Goal: Navigation & Orientation: Find specific page/section

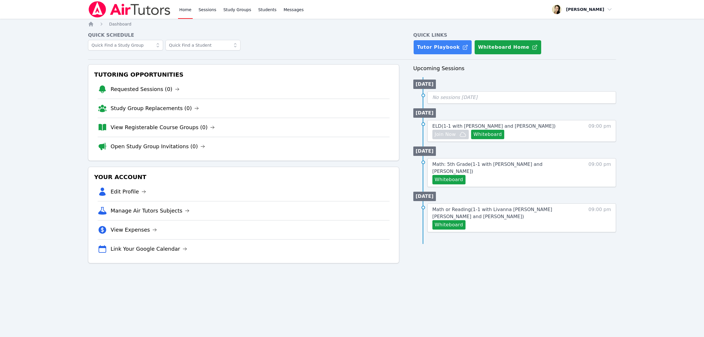
click at [182, 12] on link "Home" at bounding box center [185, 9] width 14 height 19
click at [233, 10] on link "Study Groups" at bounding box center [237, 9] width 30 height 19
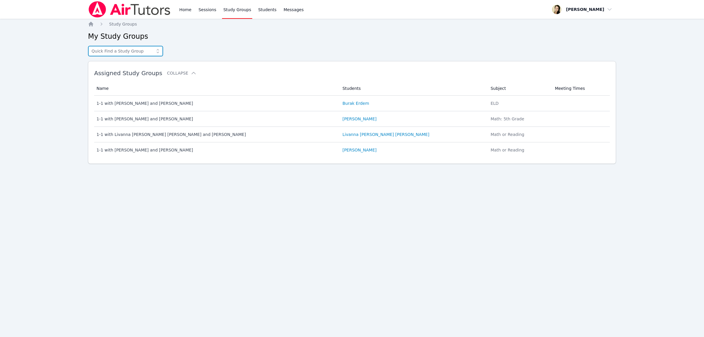
click at [127, 52] on input "text" at bounding box center [125, 51] width 75 height 11
click at [202, 30] on div "Home Study Groups My Study Groups 1-1 with [PERSON_NAME] and [PERSON_NAME] 1-1 …" at bounding box center [352, 101] width 528 height 161
click at [205, 10] on link "Sessions" at bounding box center [207, 9] width 20 height 19
